Goal: Task Accomplishment & Management: Manage account settings

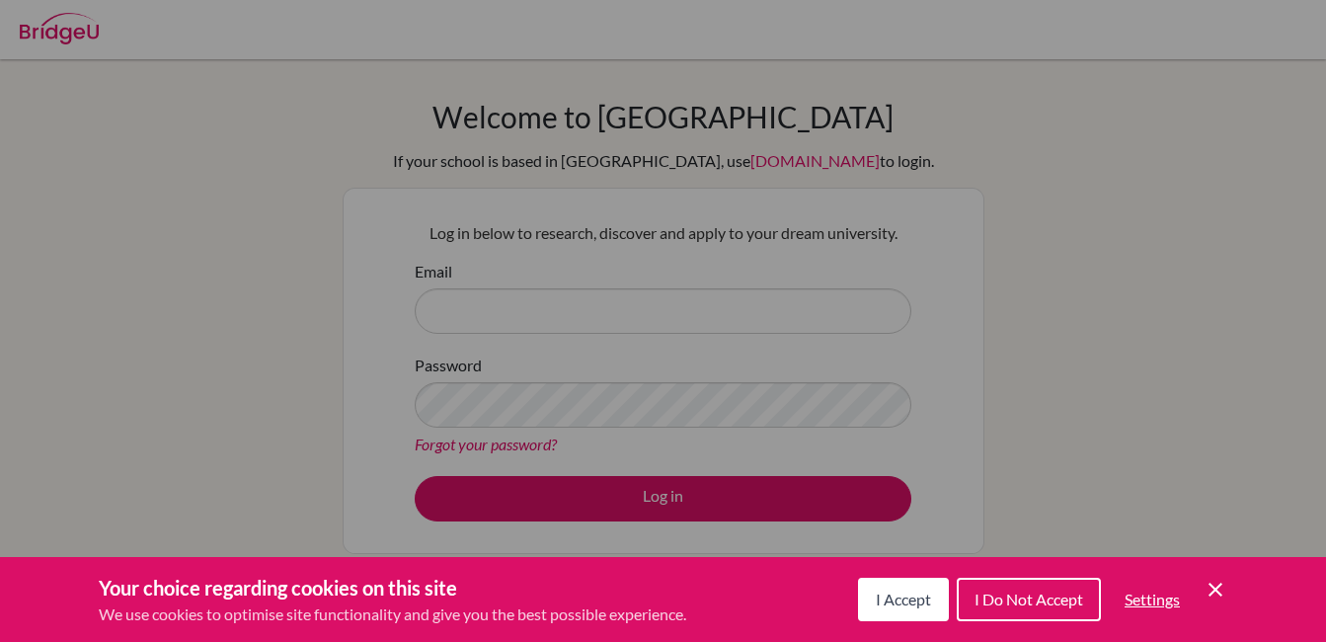
click at [931, 607] on button "I Accept" at bounding box center [903, 599] width 91 height 43
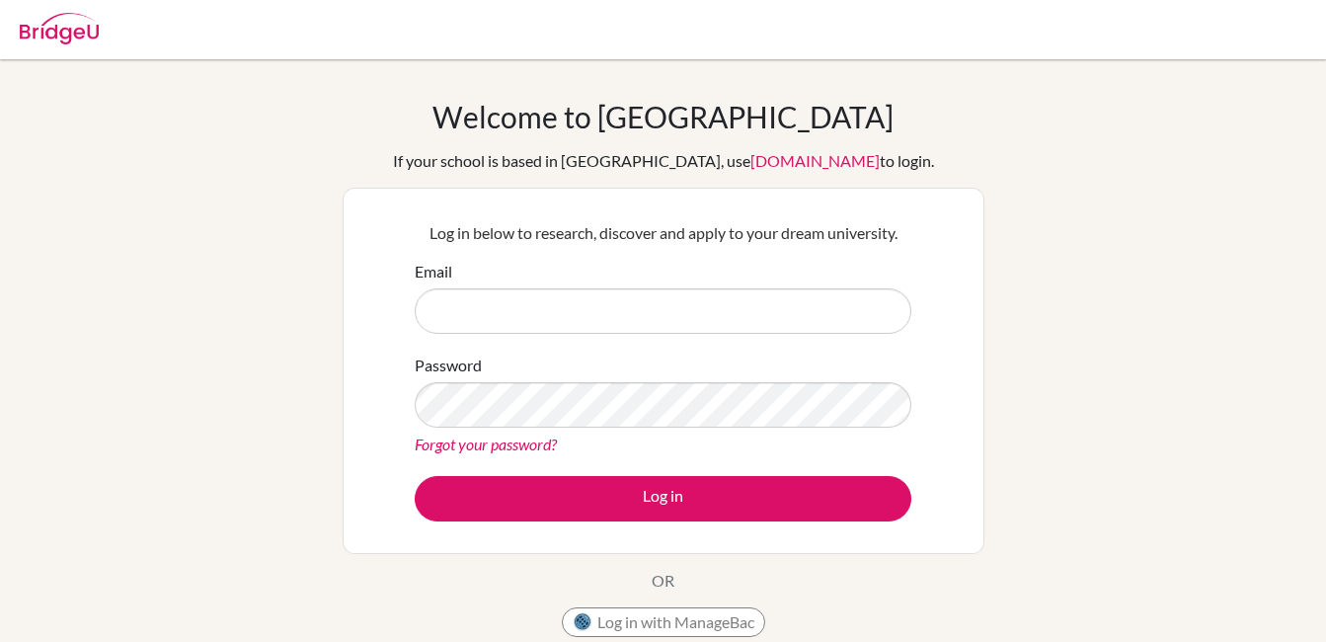
click at [613, 275] on div "Email" at bounding box center [663, 297] width 497 height 74
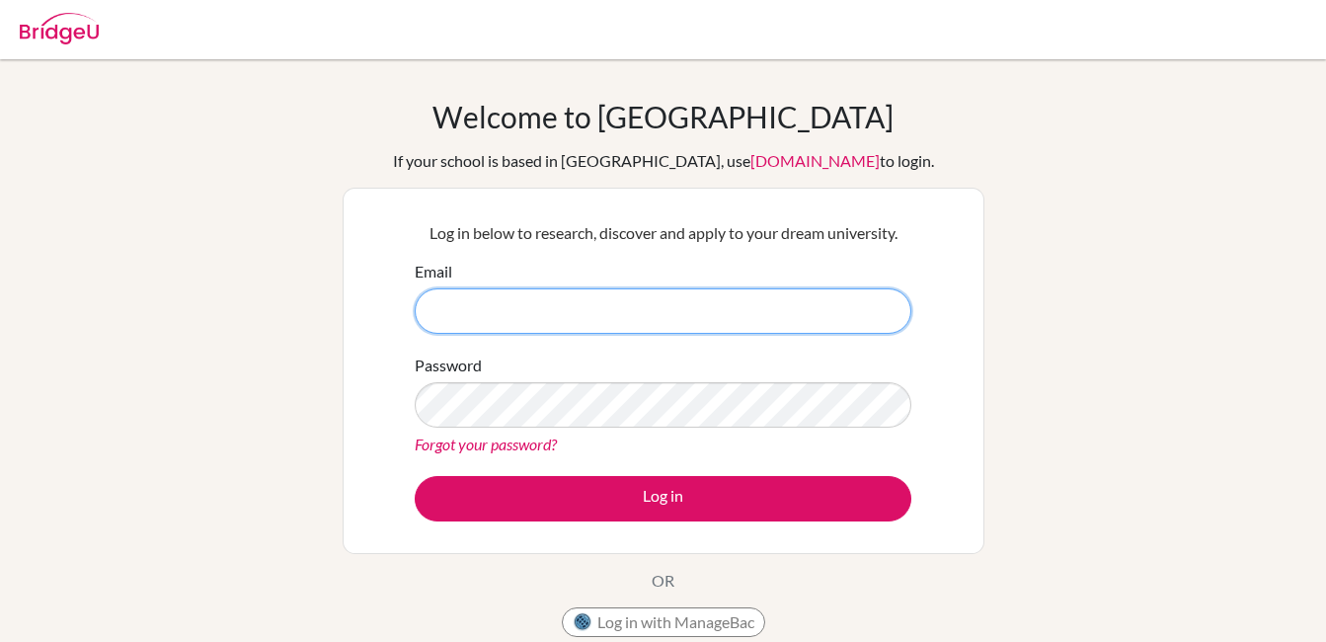
click at [612, 294] on input "Email" at bounding box center [663, 310] width 497 height 45
type input "[EMAIL_ADDRESS][DOMAIN_NAME]"
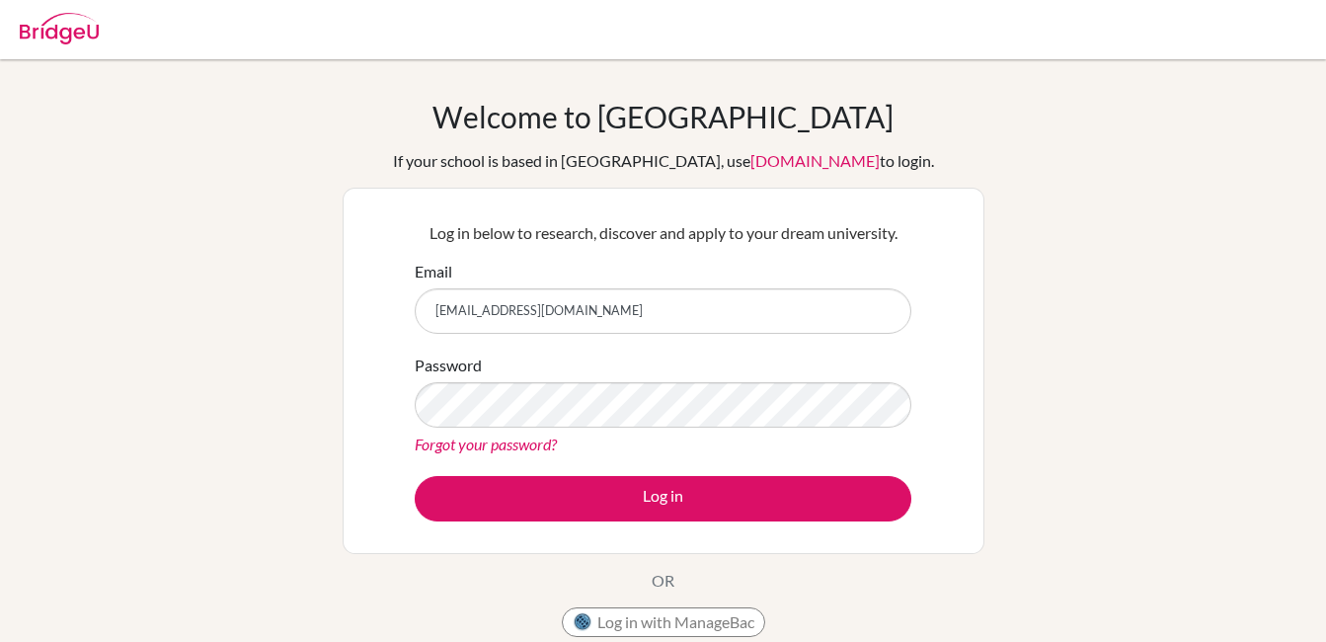
click at [554, 436] on link "Forgot your password?" at bounding box center [486, 444] width 142 height 19
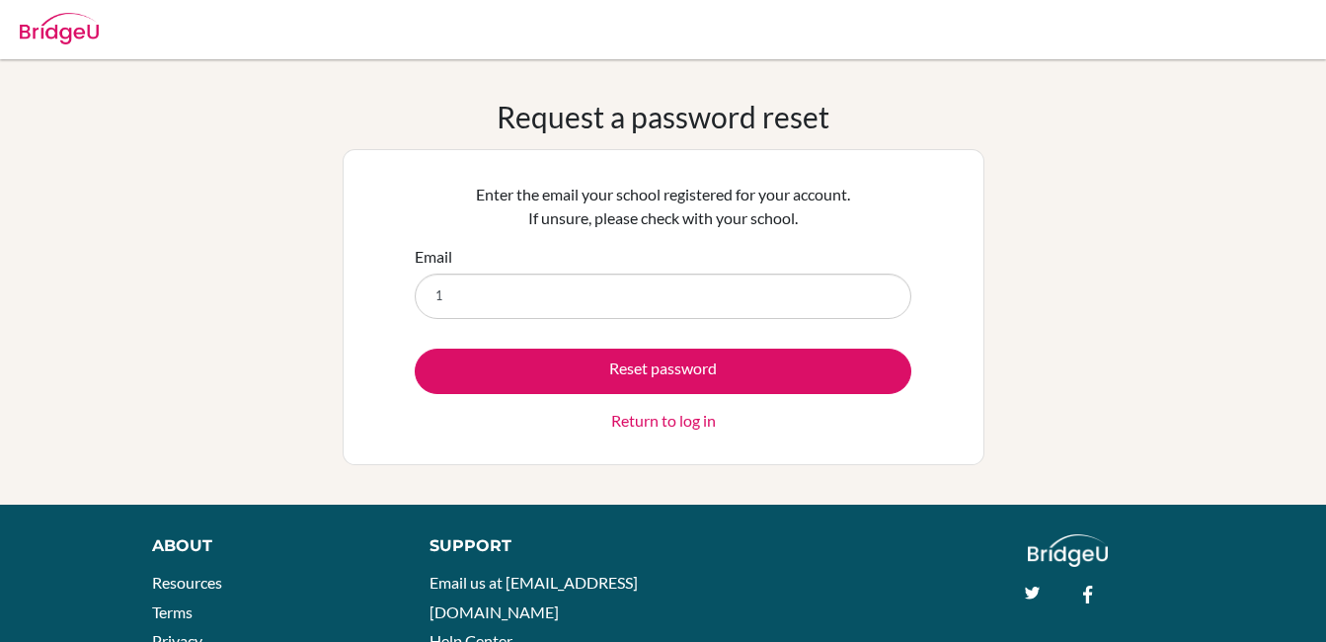
type input "[EMAIL_ADDRESS][DOMAIN_NAME]"
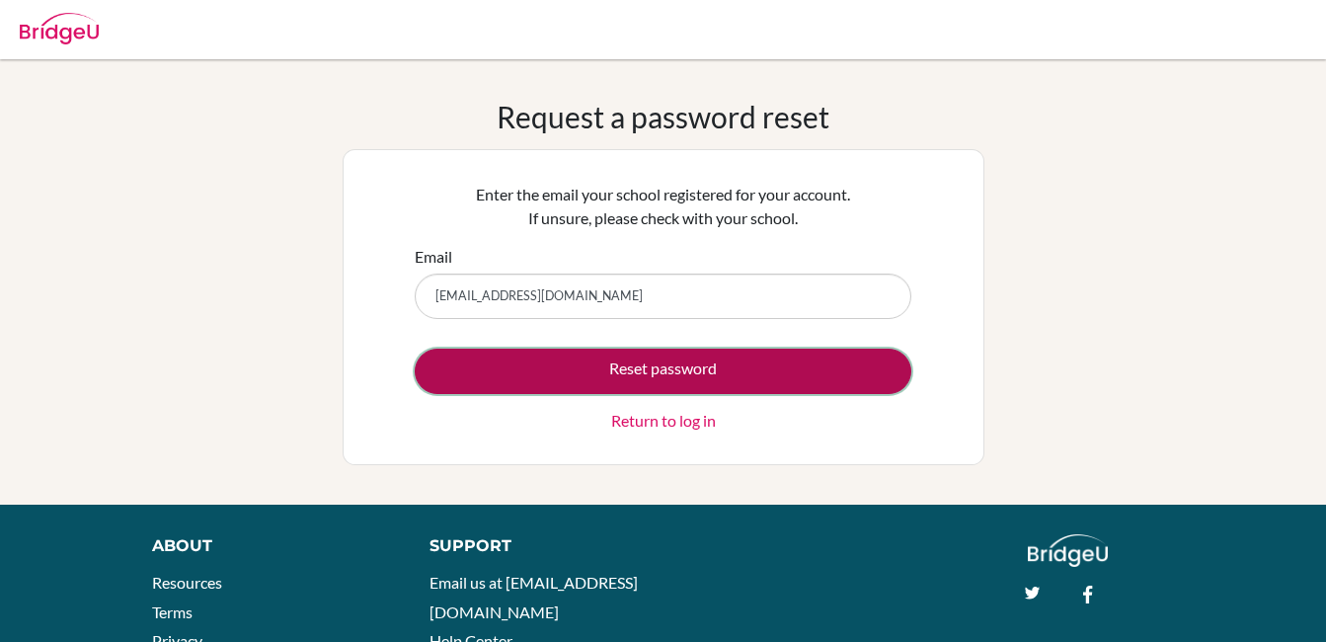
click at [681, 353] on button "Reset password" at bounding box center [663, 371] width 497 height 45
